Goal: Task Accomplishment & Management: Manage account settings

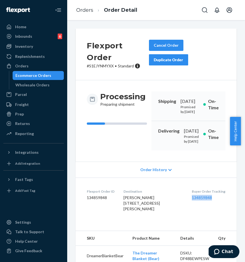
click at [37, 68] on div "Orders" at bounding box center [33, 66] width 59 height 8
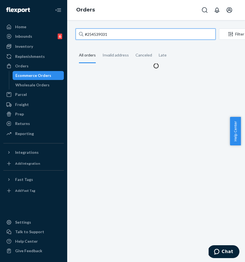
click at [123, 34] on input "#254539031" at bounding box center [146, 34] width 140 height 11
drag, startPoint x: 129, startPoint y: 33, endPoint x: 79, endPoint y: 29, distance: 50.3
click at [79, 29] on div "#254539031" at bounding box center [146, 34] width 140 height 11
paste input "46495"
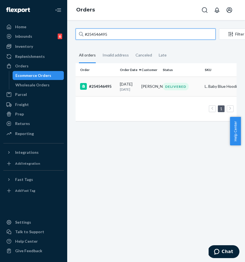
type input "#254546495"
click at [100, 88] on div "#254546495" at bounding box center [97, 86] width 35 height 7
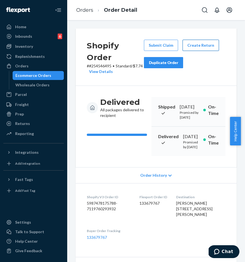
click at [212, 42] on button "Create Return" at bounding box center [200, 45] width 36 height 11
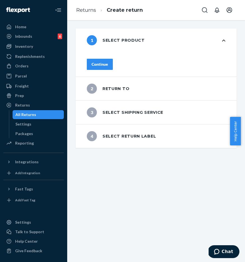
click at [108, 62] on div "Continue" at bounding box center [99, 65] width 17 height 6
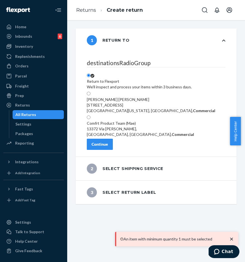
scroll to position [30, 0]
click at [108, 147] on div "Continue" at bounding box center [99, 145] width 17 height 6
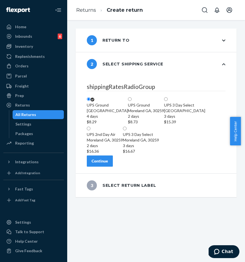
scroll to position [62, 0]
click at [108, 164] on div "Continue" at bounding box center [99, 161] width 17 height 6
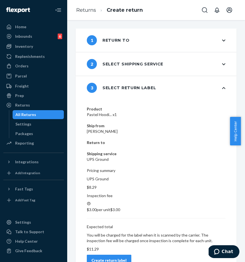
click at [126, 258] on div "Create return label" at bounding box center [108, 261] width 35 height 6
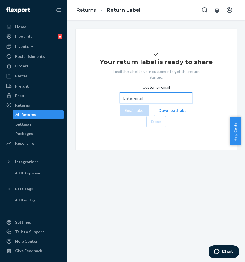
click at [156, 104] on input "Customer email" at bounding box center [156, 97] width 72 height 11
paste input "[EMAIL_ADDRESS][DOMAIN_NAME]"
type input "[EMAIL_ADDRESS][DOMAIN_NAME]"
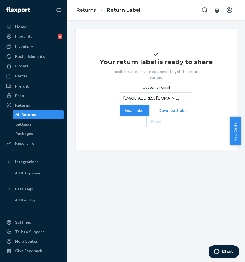
click at [120, 116] on button "Email label" at bounding box center [134, 110] width 29 height 11
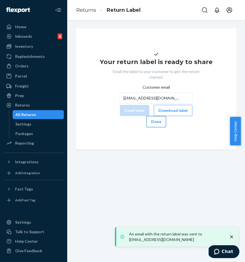
click at [166, 127] on button "Done" at bounding box center [156, 121] width 20 height 11
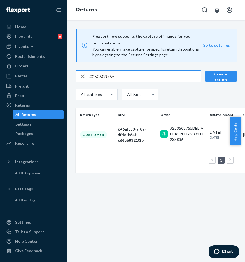
click at [125, 78] on input "#253508755" at bounding box center [144, 76] width 111 height 11
click at [44, 69] on div "Orders" at bounding box center [33, 66] width 59 height 8
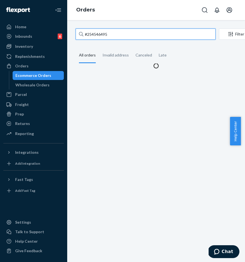
drag, startPoint x: 124, startPoint y: 36, endPoint x: 128, endPoint y: 34, distance: 4.6
click at [124, 36] on input "#254546495" at bounding box center [146, 34] width 140 height 11
paste input "79662"
drag, startPoint x: 91, startPoint y: 33, endPoint x: 74, endPoint y: 33, distance: 17.1
click at [74, 33] on div "#254546495 Filter Import Orders Create order Ecommerce order Removal order All …" at bounding box center [155, 49] width 169 height 40
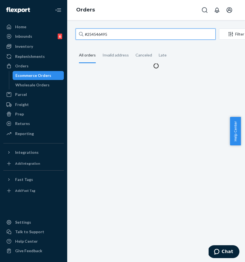
type input "#254579662"
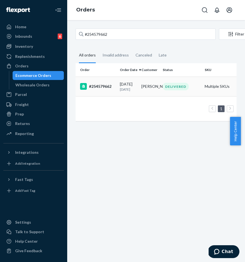
click at [98, 87] on div "#254579662" at bounding box center [97, 86] width 35 height 7
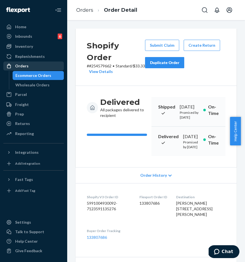
click at [37, 66] on div "Orders" at bounding box center [33, 66] width 59 height 8
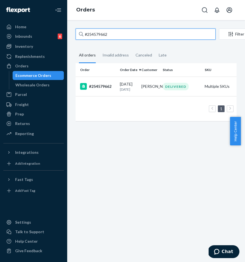
click at [117, 33] on input "#254579662" at bounding box center [146, 34] width 140 height 11
drag, startPoint x: 119, startPoint y: 34, endPoint x: 78, endPoint y: 33, distance: 41.1
click at [78, 33] on input "#254579662" at bounding box center [146, 34] width 140 height 11
paste input "621474"
type input "#254621474"
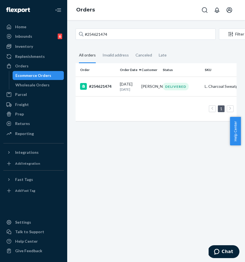
click at [98, 84] on td "#254621474" at bounding box center [97, 87] width 42 height 20
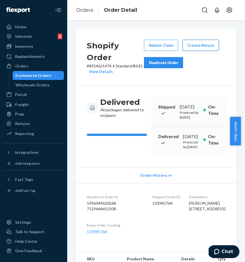
click at [193, 45] on button "Create Return" at bounding box center [200, 45] width 36 height 11
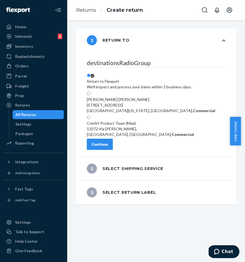
scroll to position [30, 0]
click at [108, 147] on div "Continue" at bounding box center [99, 145] width 17 height 6
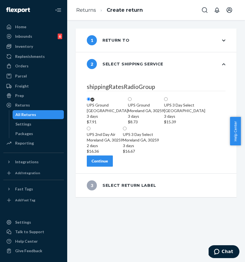
scroll to position [62, 0]
drag, startPoint x: 116, startPoint y: 233, endPoint x: 119, endPoint y: 228, distance: 4.9
click at [116, 173] on div "shippingRatesRadioGroup [GEOGRAPHIC_DATA] 3 days $7.91 [GEOGRAPHIC_DATA][PERSON…" at bounding box center [156, 125] width 161 height 98
click at [108, 164] on div "Continue" at bounding box center [99, 161] width 17 height 6
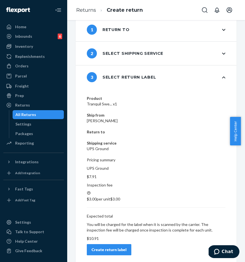
scroll to position [0, 0]
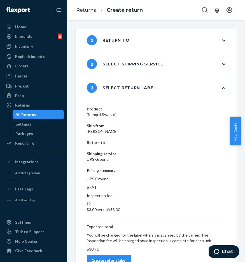
click at [126, 258] on div "Create return label" at bounding box center [108, 261] width 35 height 6
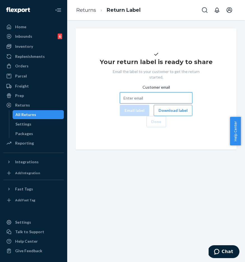
click at [133, 104] on input "Customer email" at bounding box center [156, 97] width 72 height 11
paste input "[EMAIL_ADDRESS][DOMAIN_NAME]"
type input "[EMAIL_ADDRESS][DOMAIN_NAME]"
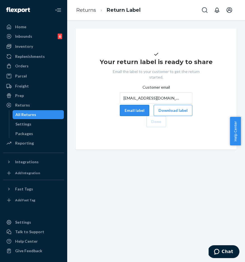
click at [120, 116] on button "Email label" at bounding box center [134, 110] width 29 height 11
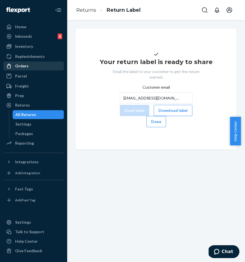
click at [31, 68] on div "Orders" at bounding box center [33, 66] width 59 height 8
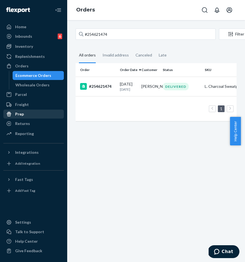
click at [27, 114] on div "Prep" at bounding box center [33, 114] width 59 height 8
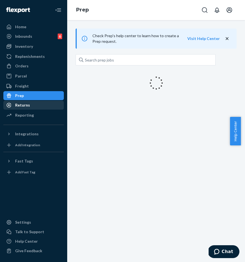
click at [33, 105] on div "Returns" at bounding box center [33, 105] width 59 height 8
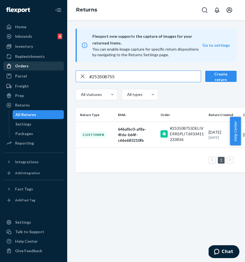
click at [51, 69] on div "Orders" at bounding box center [33, 66] width 59 height 8
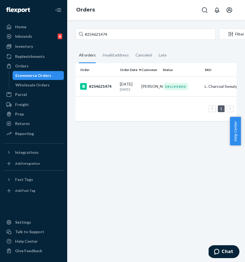
click at [148, 43] on div "#254621474 Filter Import Orders Create order Ecommerce order Removal order All …" at bounding box center [155, 78] width 169 height 98
drag, startPoint x: 141, startPoint y: 37, endPoint x: 72, endPoint y: 33, distance: 68.7
click at [86, 34] on input "#254621474" at bounding box center [146, 34] width 140 height 11
drag, startPoint x: 130, startPoint y: 29, endPoint x: 128, endPoint y: 32, distance: 3.8
click at [130, 29] on input "#254621474" at bounding box center [146, 34] width 140 height 11
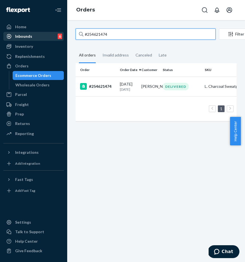
paste input "355689"
type input "#254355689"
drag, startPoint x: 128, startPoint y: 32, endPoint x: 60, endPoint y: 35, distance: 68.0
click at [60, 35] on div "Home Inbounds 6 Shipping Plans Problems 6 Inventory Products Replenishments Ord…" at bounding box center [122, 131] width 245 height 262
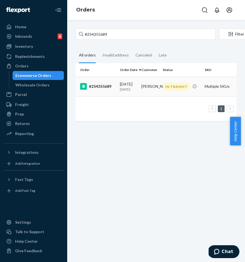
click at [107, 89] on div "#254355689" at bounding box center [97, 86] width 35 height 7
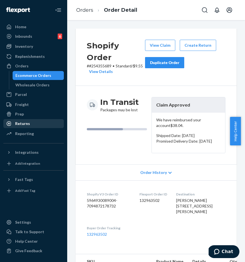
click at [34, 124] on div "Returns" at bounding box center [33, 124] width 59 height 8
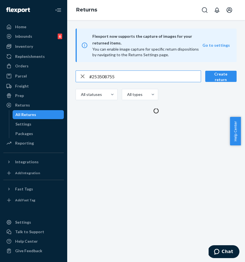
click at [120, 81] on input "#253508755" at bounding box center [144, 76] width 111 height 11
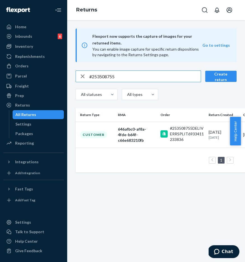
drag, startPoint x: 124, startPoint y: 79, endPoint x: 92, endPoint y: 78, distance: 31.9
click at [92, 78] on input "#253508755" at bounding box center [144, 76] width 111 height 11
type input "#253462749"
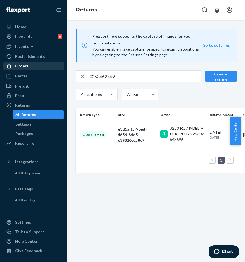
click at [29, 69] on div "Orders" at bounding box center [33, 66] width 59 height 8
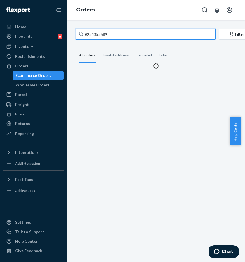
paste input "25346274"
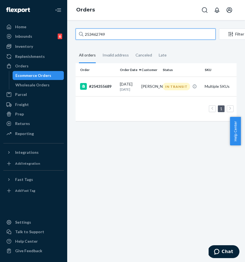
drag, startPoint x: 115, startPoint y: 32, endPoint x: 79, endPoint y: 32, distance: 36.1
click at [79, 32] on div "253462749" at bounding box center [146, 34] width 140 height 11
click at [79, 32] on input "253462749" at bounding box center [146, 34] width 140 height 11
type input "253462749"
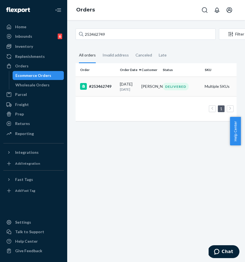
click at [90, 85] on div "#253462749" at bounding box center [97, 86] width 35 height 7
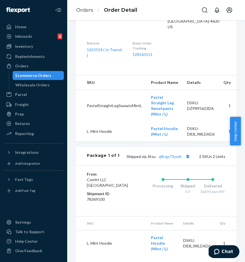
scroll to position [190, 0]
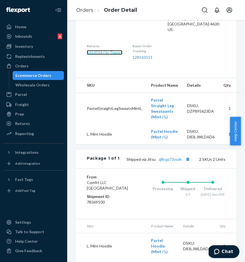
click at [110, 60] on link "1653554 ( In Transit )" at bounding box center [105, 55] width 36 height 10
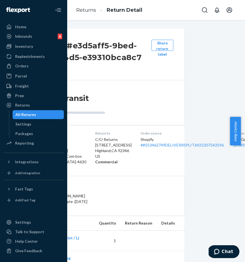
scroll to position [0, 54]
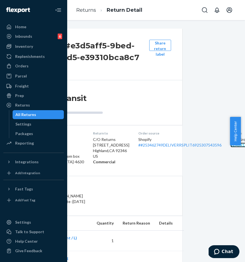
click at [47, 116] on div "All Returns" at bounding box center [38, 115] width 50 height 8
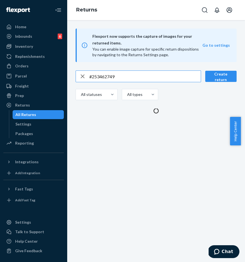
drag, startPoint x: 138, startPoint y: 72, endPoint x: 85, endPoint y: 73, distance: 53.4
click at [85, 73] on div "#253462749" at bounding box center [138, 76] width 125 height 11
drag, startPoint x: 134, startPoint y: 76, endPoint x: 78, endPoint y: 78, distance: 56.8
click at [78, 78] on div "#253536961" at bounding box center [138, 76] width 125 height 11
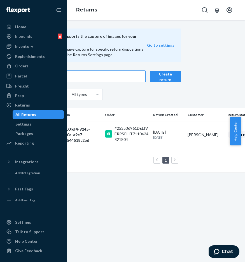
scroll to position [0, 54]
type input "#253536961"
